Goal: Task Accomplishment & Management: Complete application form

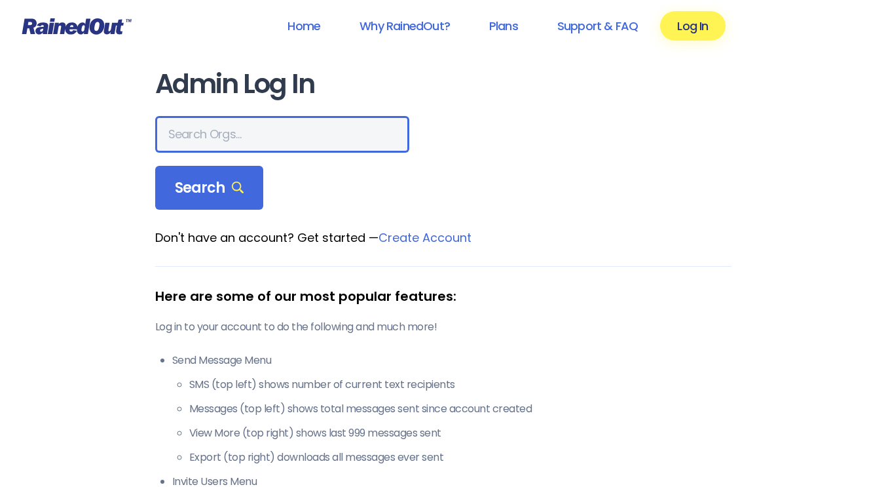
click at [214, 147] on input "text" at bounding box center [282, 134] width 254 height 37
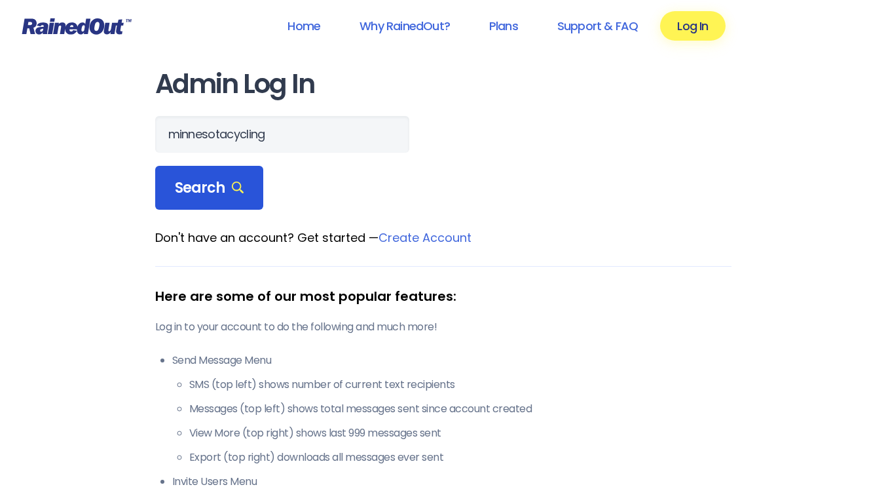
click at [194, 189] on span "Search" at bounding box center [209, 188] width 69 height 18
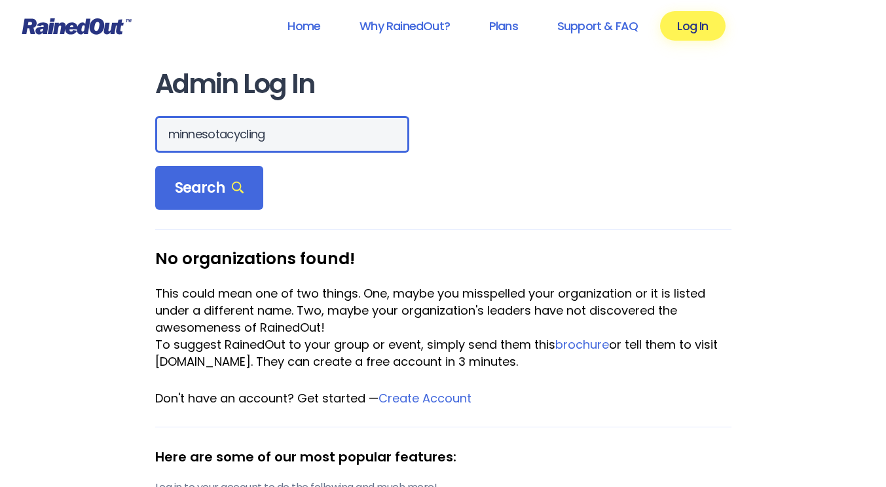
click at [244, 121] on input "minnesotacycling" at bounding box center [282, 134] width 254 height 37
type input "[US_STATE]"
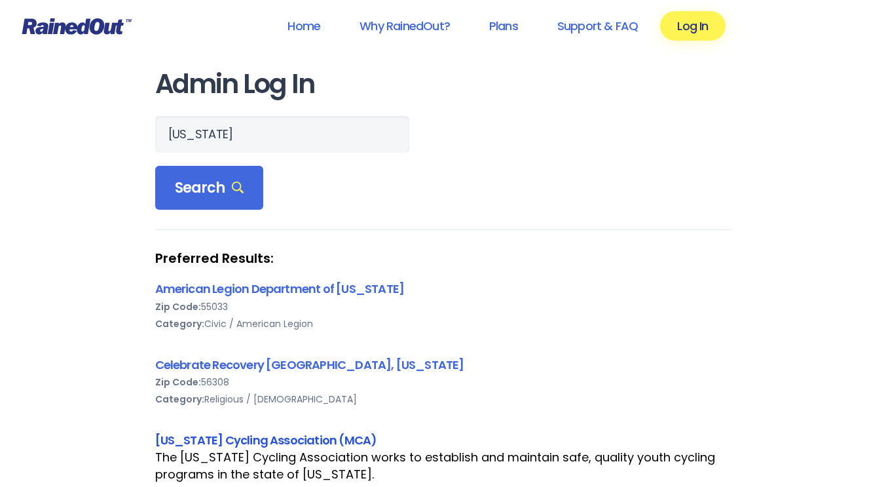
click at [216, 436] on link "[US_STATE] Cycling Association (MCA)" at bounding box center [266, 440] width 222 height 16
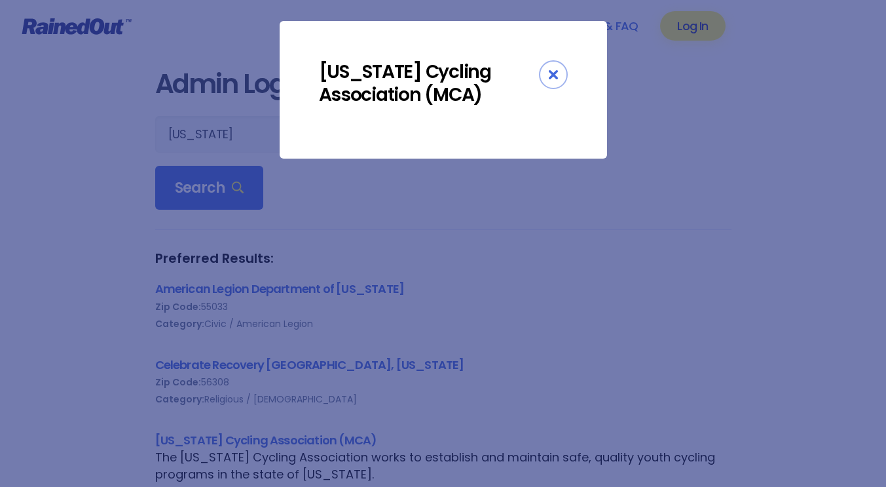
click at [216, 436] on div "[US_STATE] Cycling Association (MCA)" at bounding box center [443, 243] width 886 height 487
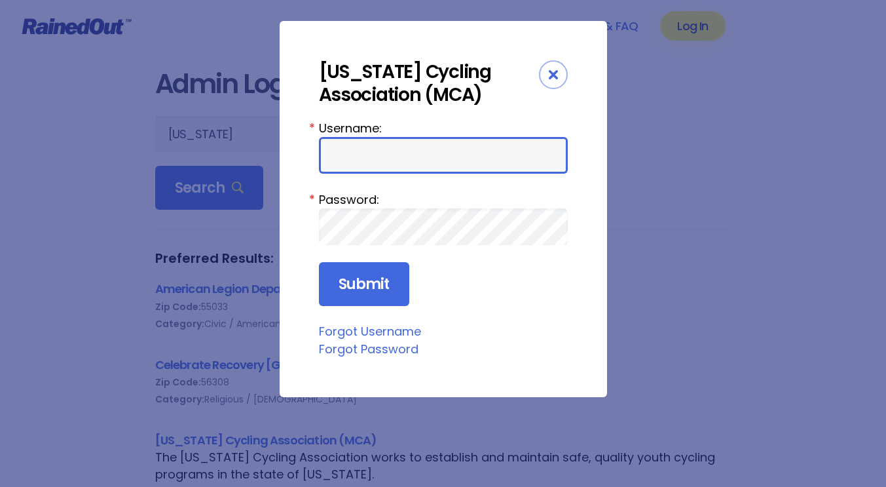
type input "MaryDrew"
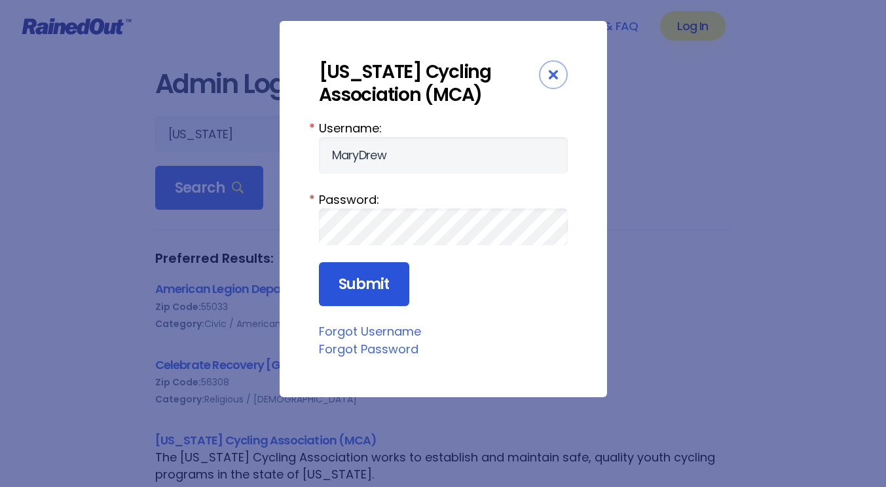
click at [372, 274] on input "Submit" at bounding box center [364, 284] width 90 height 45
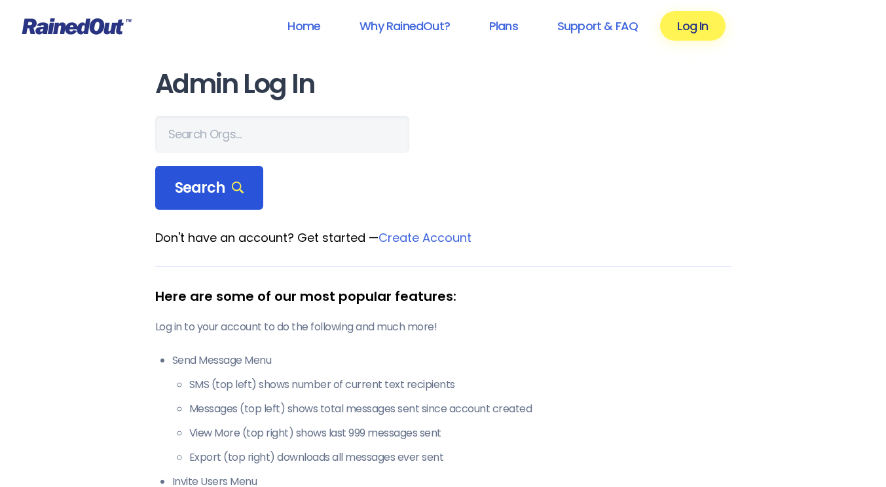
click at [191, 179] on span "Search" at bounding box center [209, 188] width 69 height 18
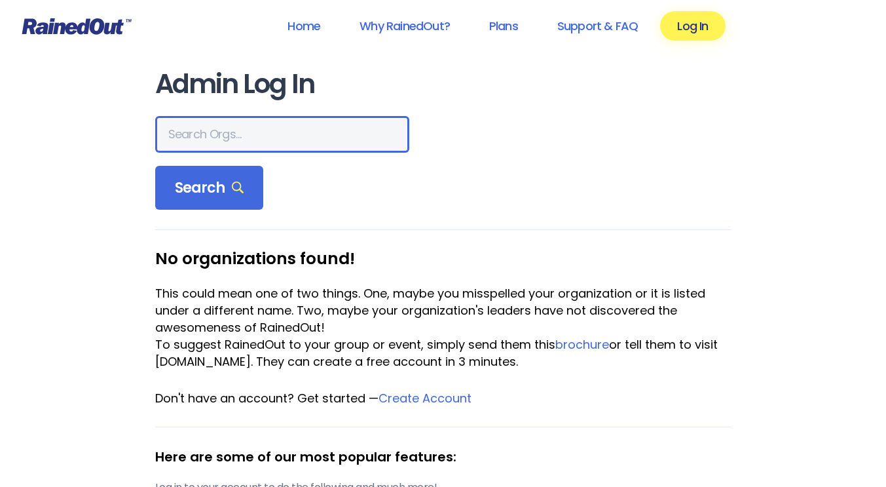
click at [232, 132] on input "text" at bounding box center [282, 134] width 254 height 37
type input "[US_STATE]"
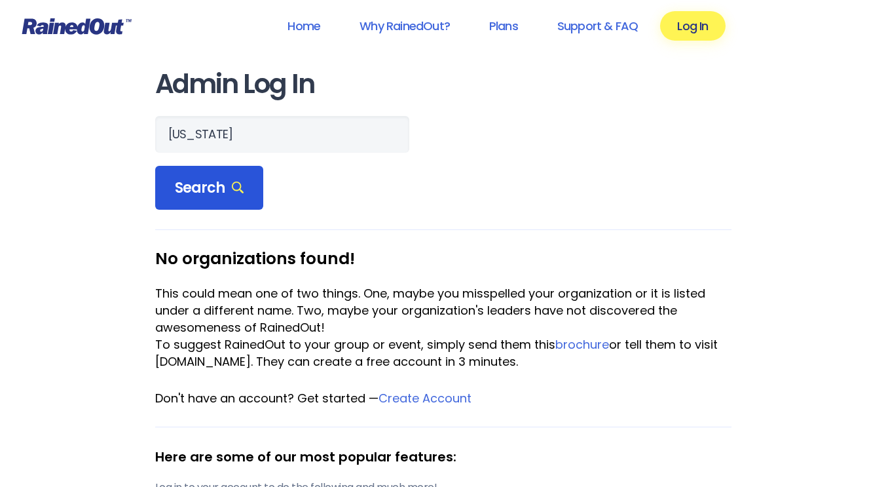
click at [198, 168] on div "Search" at bounding box center [209, 188] width 109 height 45
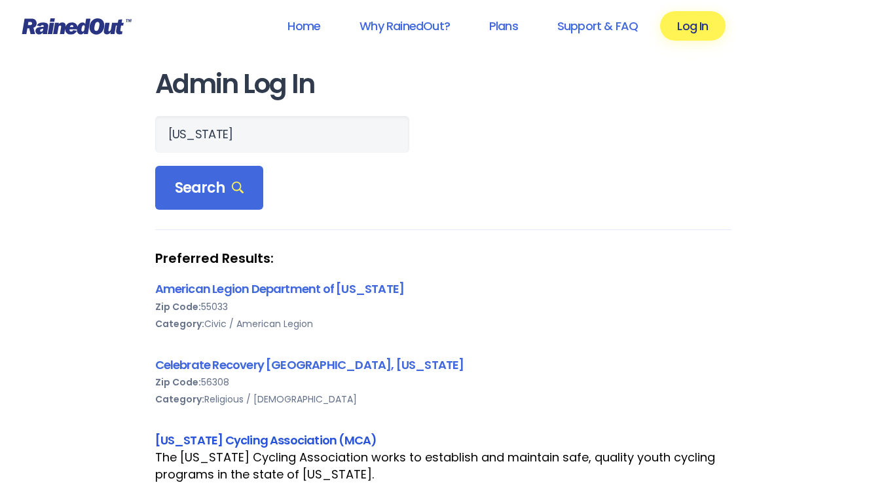
click at [296, 432] on link "[US_STATE] Cycling Association (MCA)" at bounding box center [266, 440] width 222 height 16
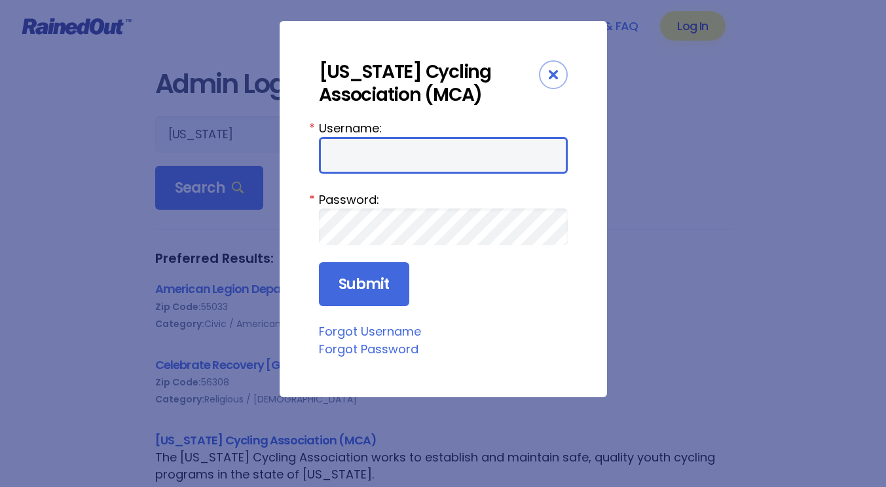
type input "MaryDrew"
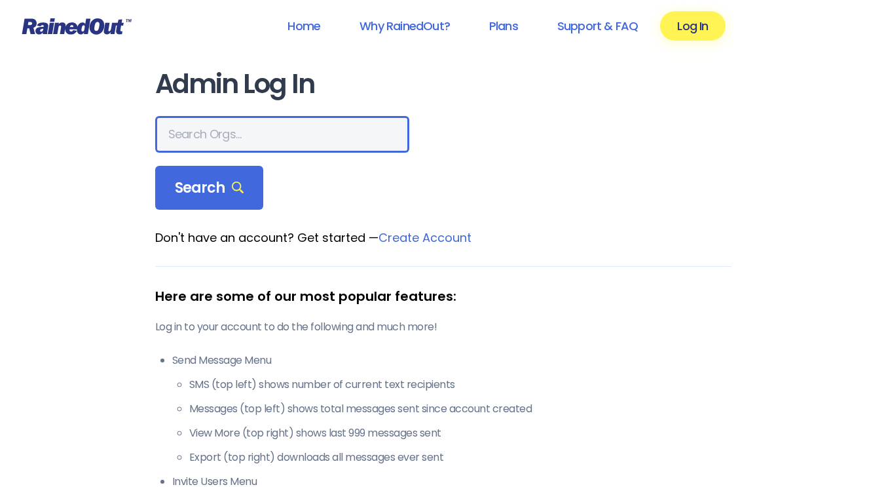
click at [201, 142] on input "text" at bounding box center [282, 134] width 254 height 37
type input "m"
type input "[US_STATE]"
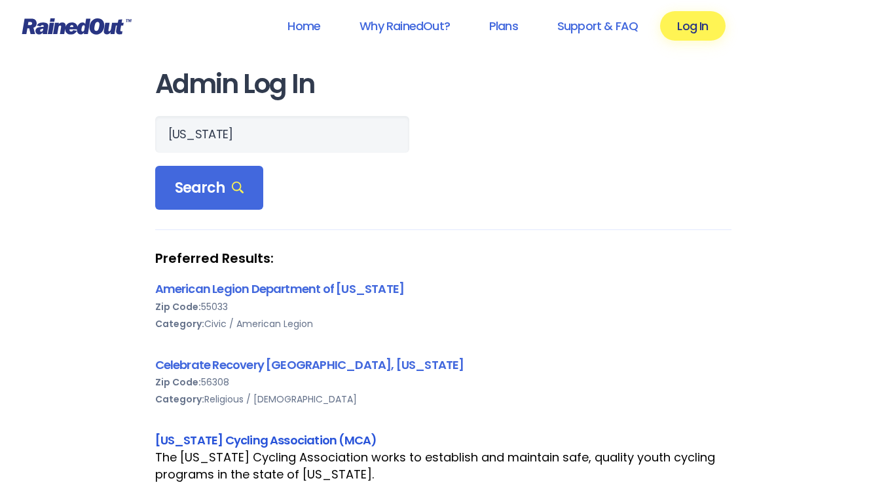
click at [261, 442] on link "[US_STATE] Cycling Association (MCA)" at bounding box center [266, 440] width 222 height 16
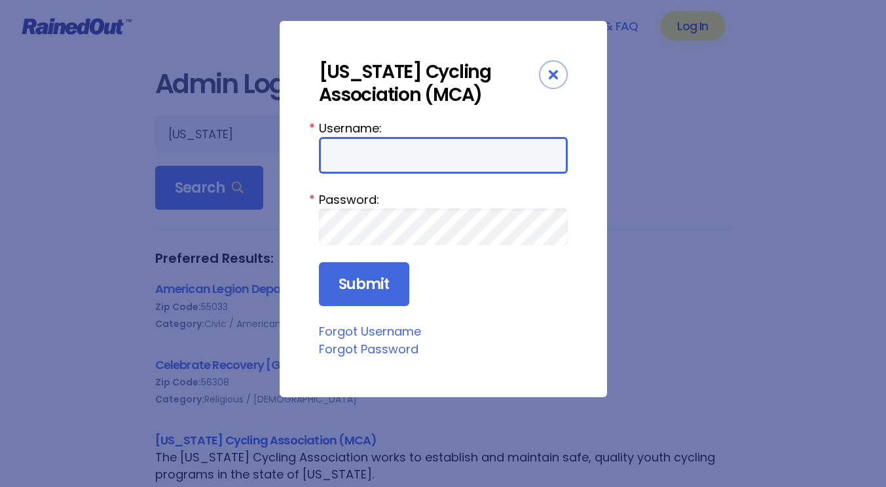
type input "MaryDrew"
